Goal: Transaction & Acquisition: Download file/media

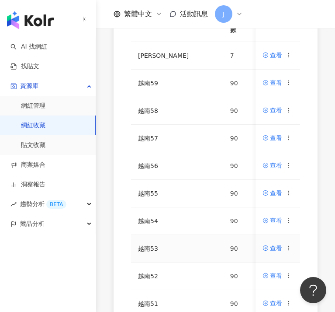
scroll to position [152, 0]
click at [290, 248] on icon at bounding box center [289, 248] width 6 height 6
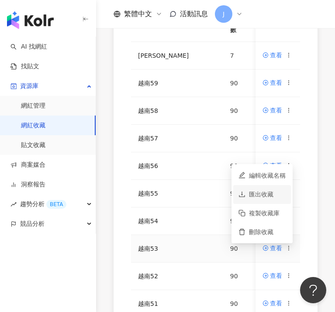
click at [276, 193] on div "匯出收藏" at bounding box center [267, 194] width 37 height 10
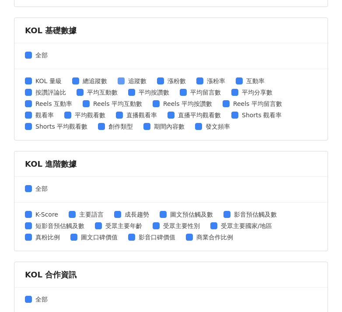
scroll to position [234, 0]
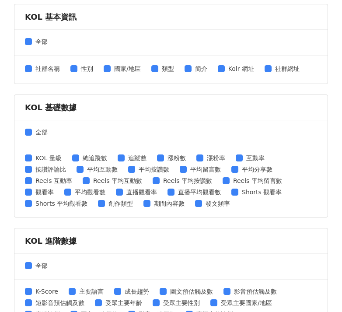
click at [24, 129] on div "全部" at bounding box center [170, 133] width 313 height 26
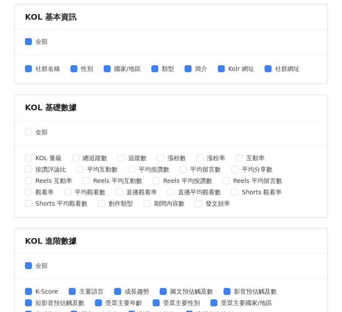
scroll to position [325, 0]
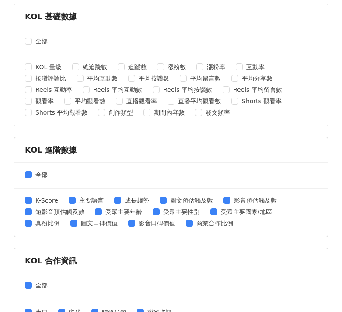
click at [20, 176] on div "全部" at bounding box center [170, 176] width 313 height 26
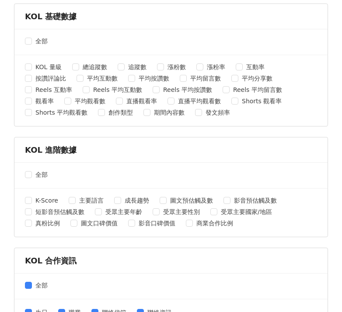
scroll to position [378, 0]
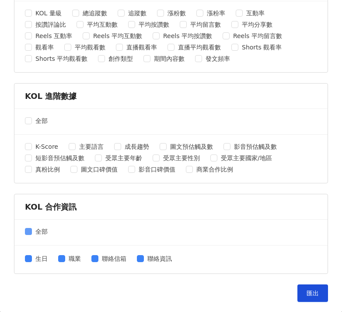
click at [31, 228] on span at bounding box center [28, 231] width 7 height 7
click at [307, 294] on span "匯出" at bounding box center [313, 293] width 12 height 7
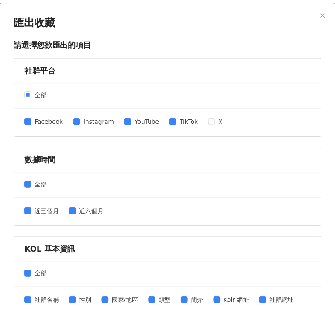
scroll to position [0, 0]
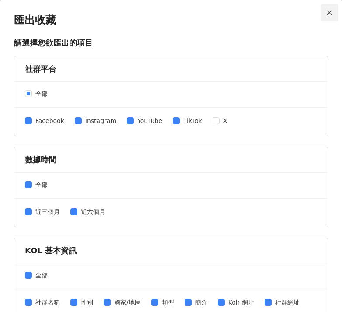
click at [327, 17] on button "Close" at bounding box center [329, 12] width 17 height 17
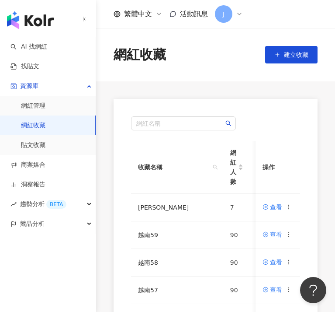
click at [97, 272] on div "網紅名稱 收藏名稱 網紅人數 最後編輯時間 建立者 操作 MERRELL 7 [DATE] 15:02 J [PERSON_NAME] 查看 越南59 90 …" at bounding box center [215, 307] width 239 height 416
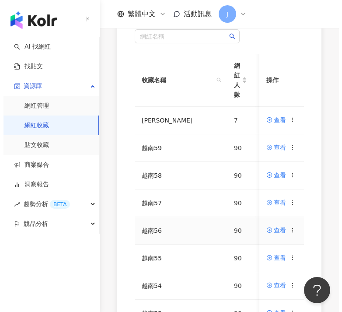
scroll to position [98, 0]
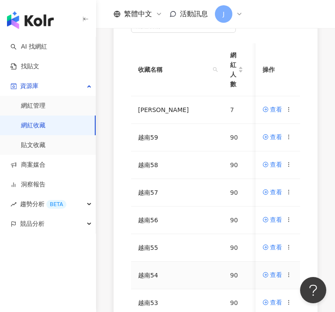
click at [292, 275] on icon at bounding box center [289, 275] width 6 height 6
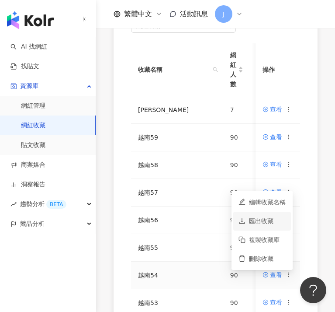
click at [276, 221] on div "匯出收藏" at bounding box center [267, 221] width 37 height 10
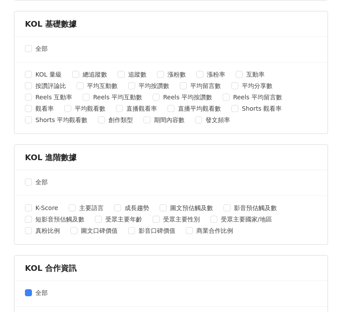
scroll to position [367, 0]
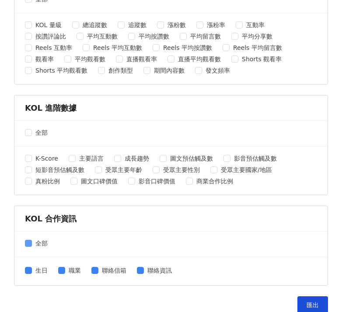
click at [28, 245] on span at bounding box center [28, 243] width 7 height 7
click at [307, 307] on span "匯出" at bounding box center [313, 304] width 12 height 7
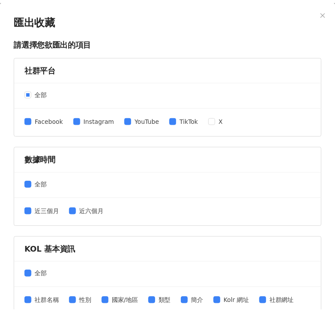
scroll to position [0, 0]
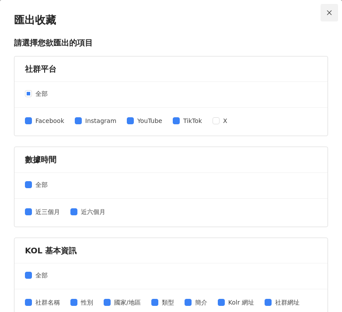
click at [327, 12] on icon "close" at bounding box center [329, 12] width 5 height 5
